Goal: Entertainment & Leisure: Consume media (video, audio)

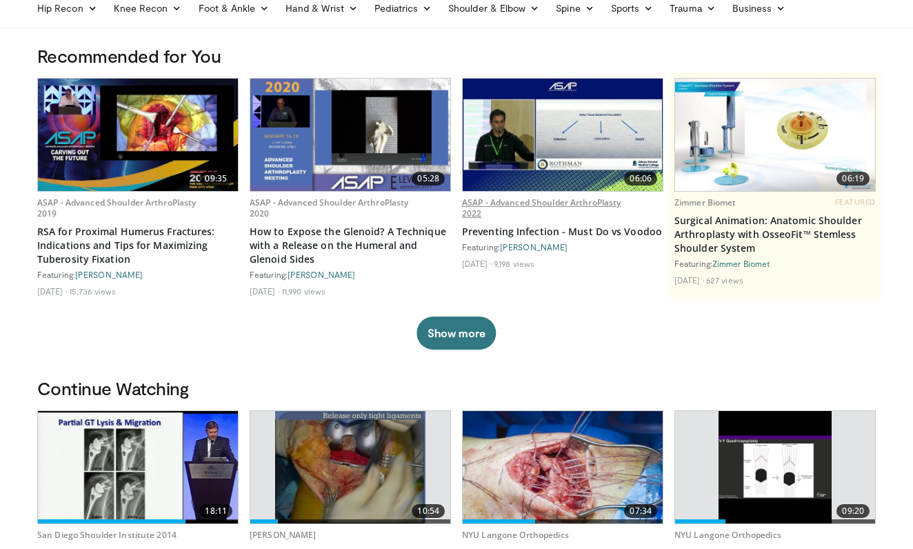
scroll to position [166, 0]
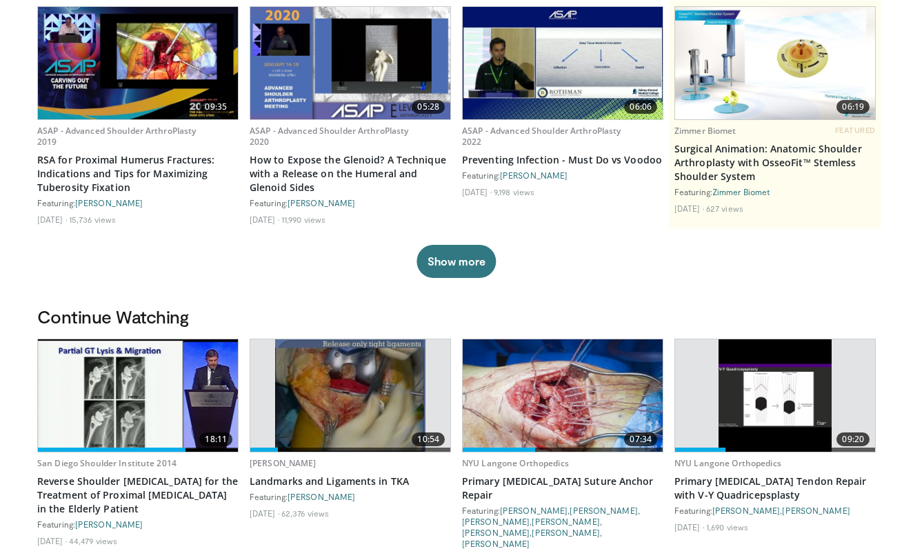
click at [113, 398] on img at bounding box center [138, 395] width 200 height 112
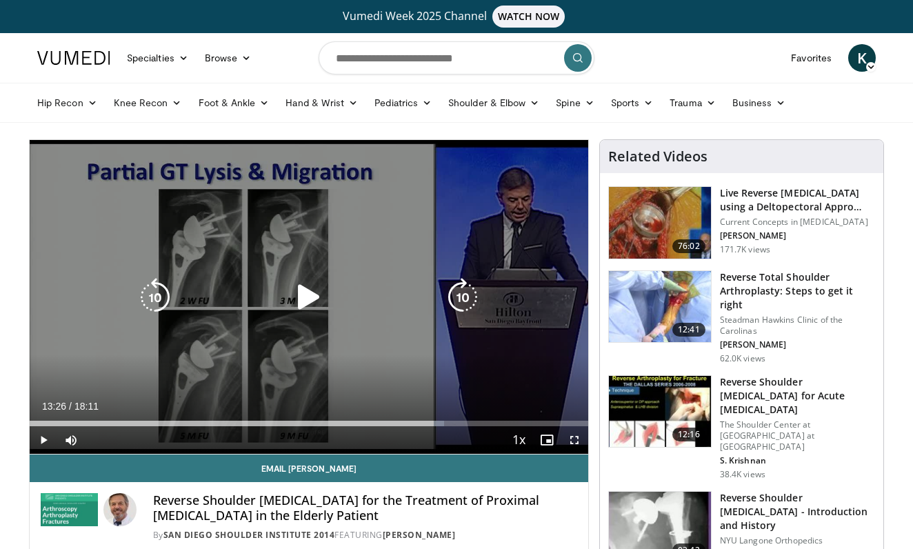
click at [309, 294] on icon "Video Player" at bounding box center [308, 297] width 39 height 39
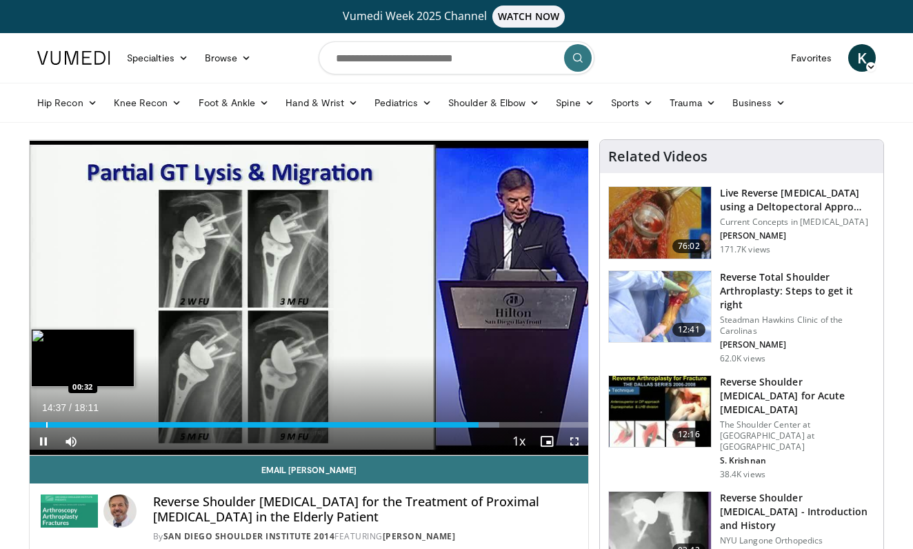
click at [46, 425] on div "Progress Bar" at bounding box center [46, 425] width 1 height 6
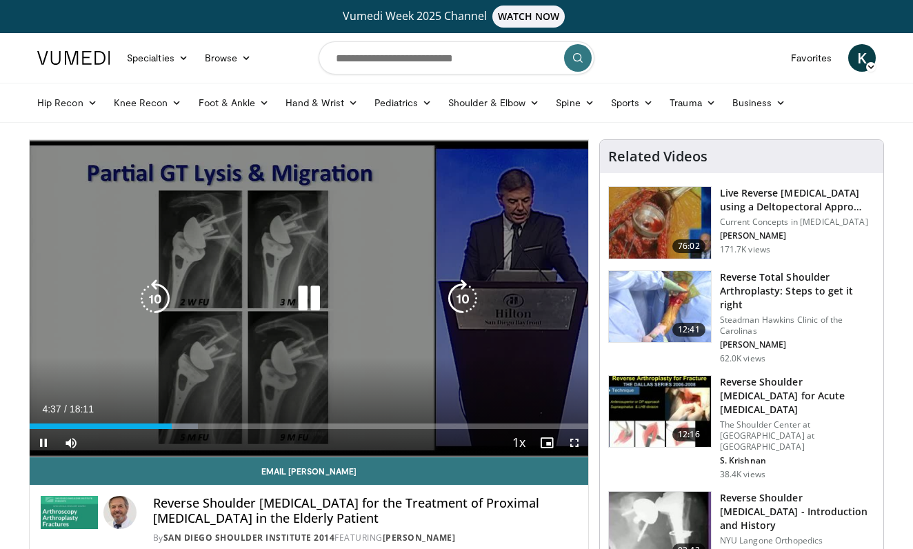
click at [306, 294] on icon "Video Player" at bounding box center [308, 298] width 39 height 39
